Goal: Information Seeking & Learning: Learn about a topic

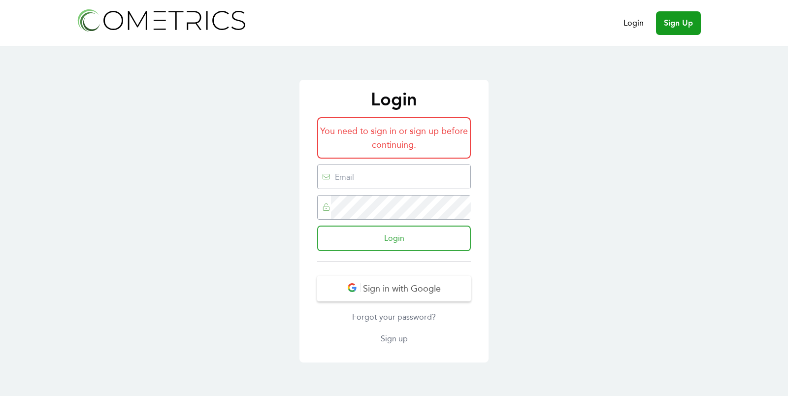
type input "ed@cometrics.io"
click at [436, 237] on input "Login" at bounding box center [394, 239] width 154 height 26
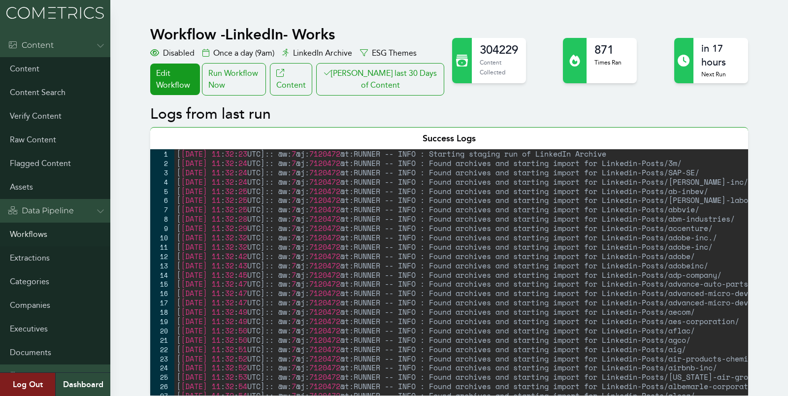
click at [30, 224] on link "Workflows" at bounding box center [55, 235] width 110 height 24
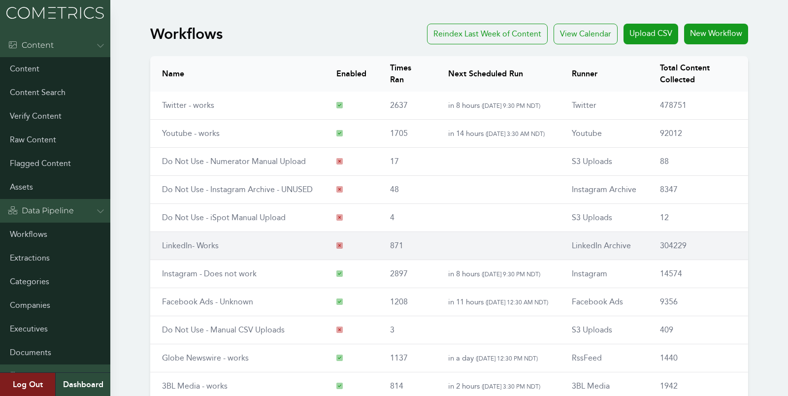
click at [189, 246] on link "LinkedIn- Works" at bounding box center [190, 245] width 57 height 9
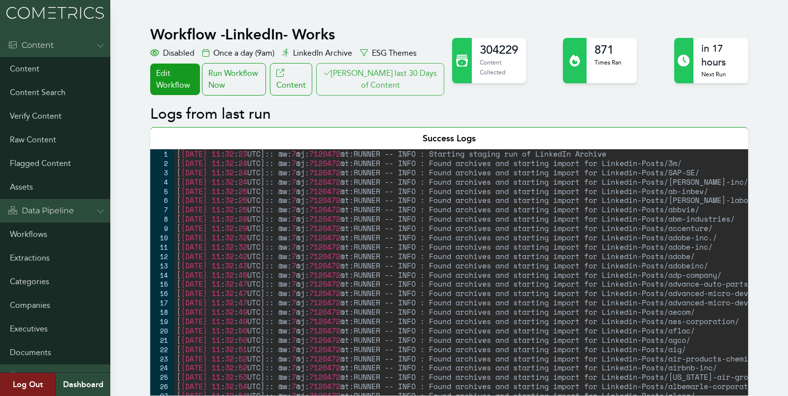
click at [412, 90] on button "Clair last 30 Days of Content" at bounding box center [380, 79] width 128 height 33
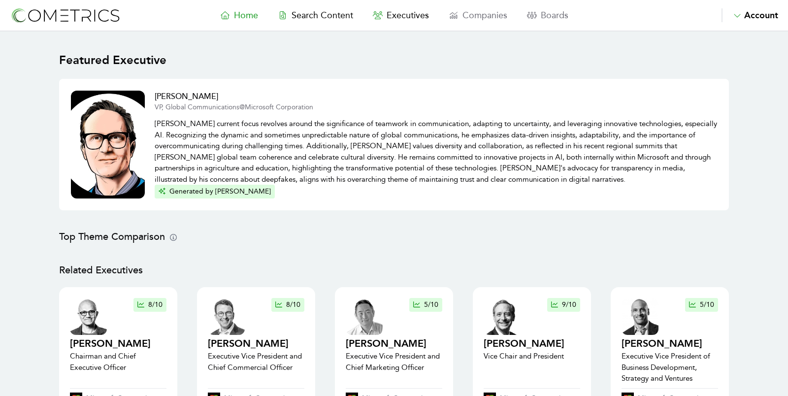
click at [28, 208] on main "Featured Executive [PERSON_NAME] VP, Global Communications @ Microsoft Corporat…" at bounding box center [394, 388] width 788 height 713
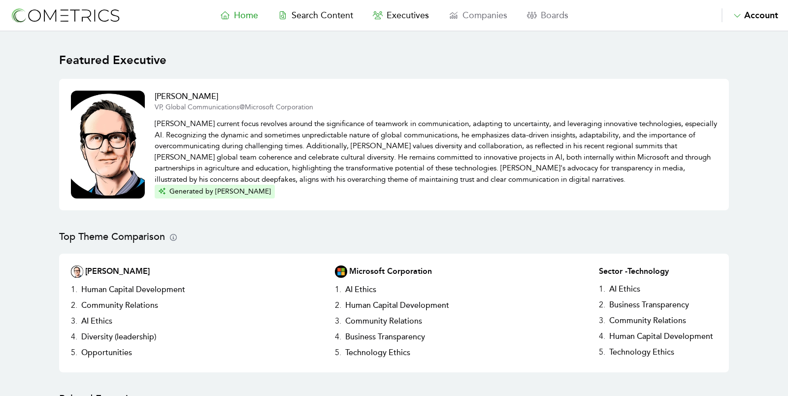
click at [398, 19] on span "Executives" at bounding box center [408, 15] width 42 height 11
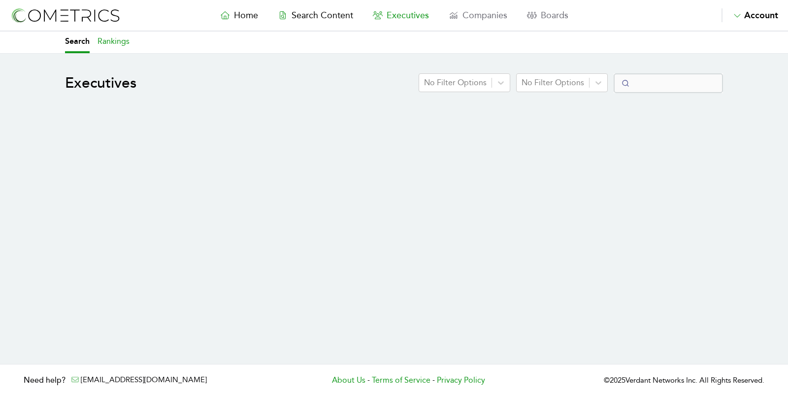
click at [115, 44] on link "Rankings" at bounding box center [114, 43] width 32 height 22
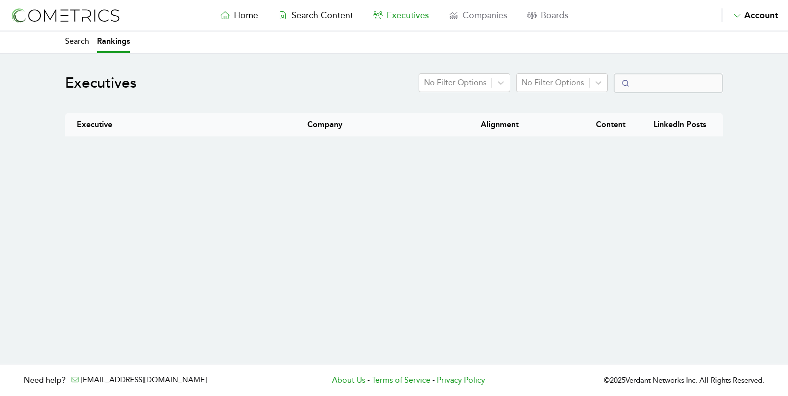
select select "50"
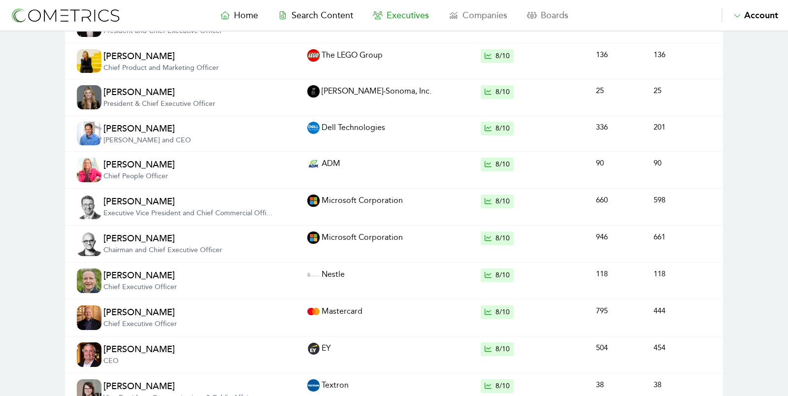
scroll to position [1265, 0]
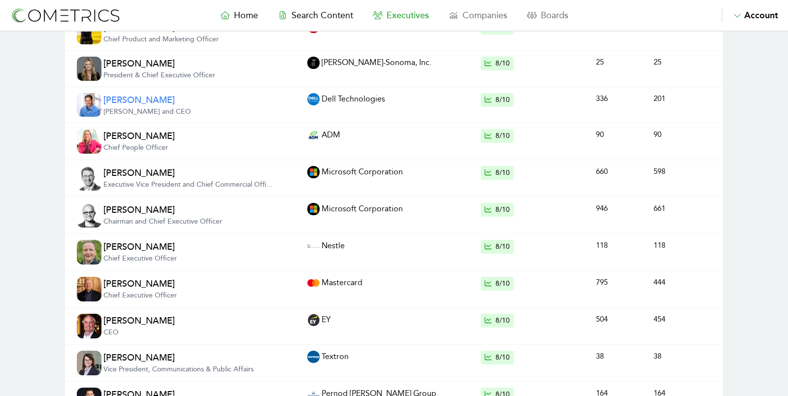
click at [128, 95] on link "[PERSON_NAME] and CEO" at bounding box center [147, 105] width 88 height 24
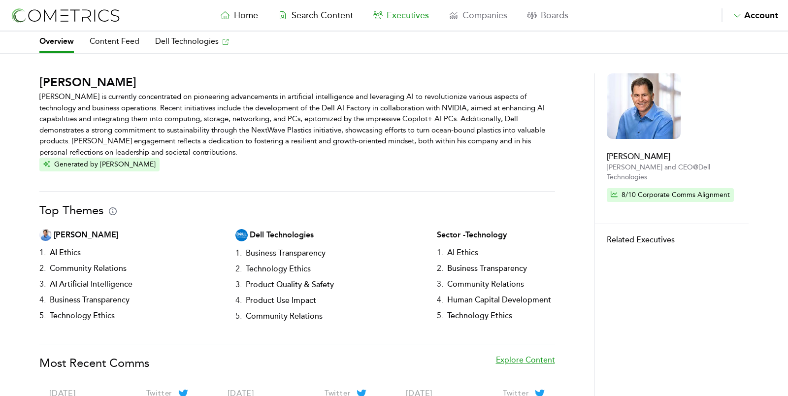
click at [21, 121] on div "[PERSON_NAME] [PERSON_NAME] is currently concentrated on pioneering advancement…" at bounding box center [394, 293] width 788 height 441
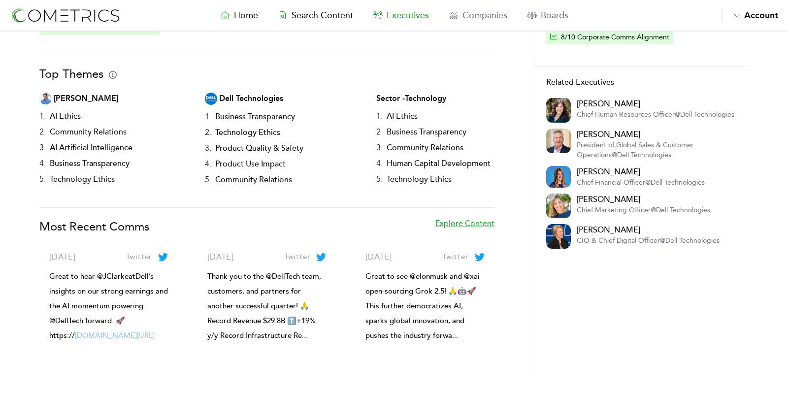
scroll to position [150, 0]
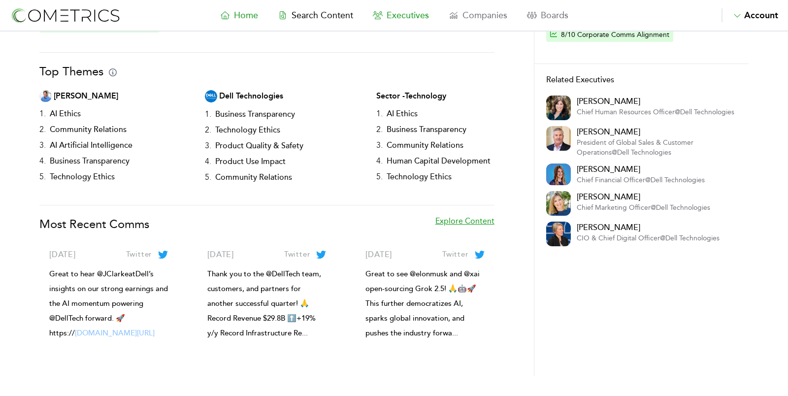
click at [233, 16] on link "Home" at bounding box center [239, 15] width 58 height 14
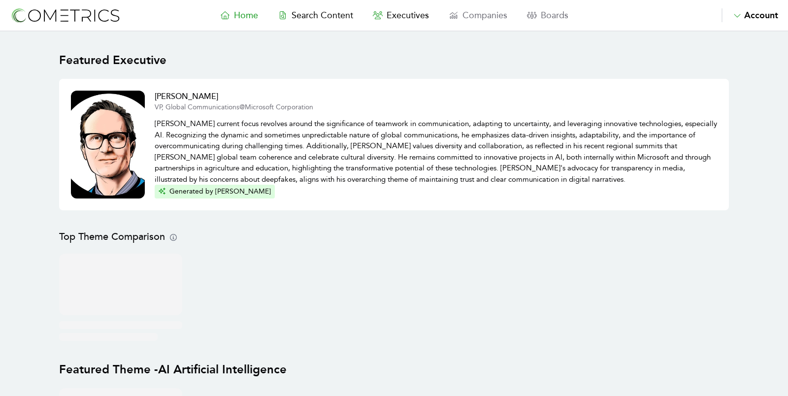
click at [70, 10] on img at bounding box center [65, 15] width 111 height 18
